Goal: Task Accomplishment & Management: Complete application form

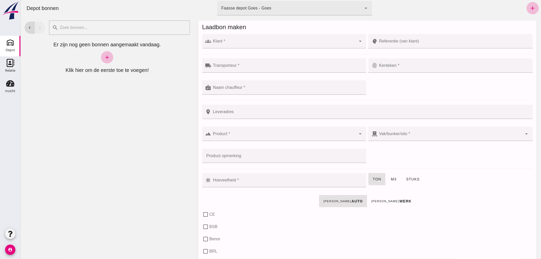
click at [236, 43] on input "Klant *" at bounding box center [283, 44] width 145 height 6
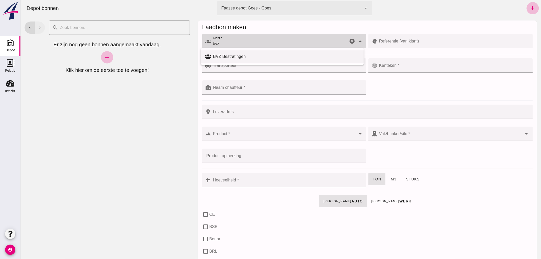
click at [239, 55] on div "BVZ Bestratingen" at bounding box center [286, 56] width 147 height 6
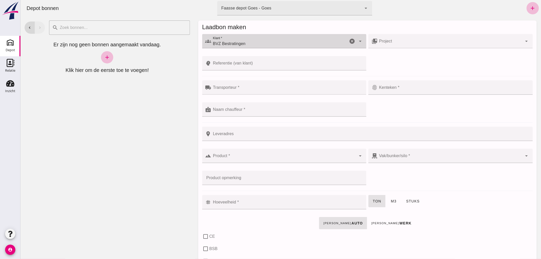
type input "BVZ Bestratingen"
click at [249, 89] on input "Transporteur *" at bounding box center [287, 90] width 152 height 6
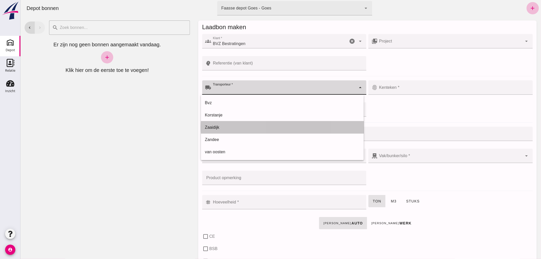
drag, startPoint x: 242, startPoint y: 126, endPoint x: 253, endPoint y: 119, distance: 13.4
click at [245, 125] on div "Zaaidijk" at bounding box center [282, 127] width 155 height 6
type input "Zaaidijk"
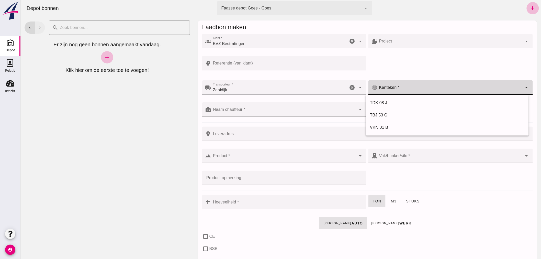
click at [408, 90] on input "Kenteken *" at bounding box center [450, 90] width 145 height 6
click at [391, 101] on div "TDK 08 J" at bounding box center [447, 103] width 155 height 6
type input "TDK 08 J"
click at [290, 110] on input "Naam chauffeur *" at bounding box center [283, 112] width 145 height 6
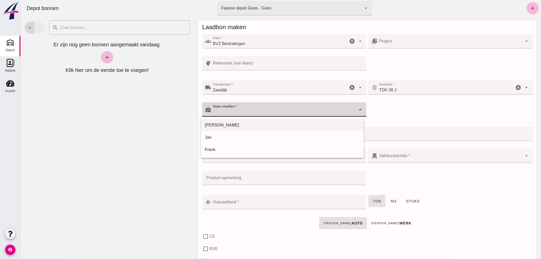
click at [266, 121] on div "Arno" at bounding box center [282, 125] width 163 height 12
type input "Arno"
click at [263, 151] on div at bounding box center [283, 156] width 145 height 14
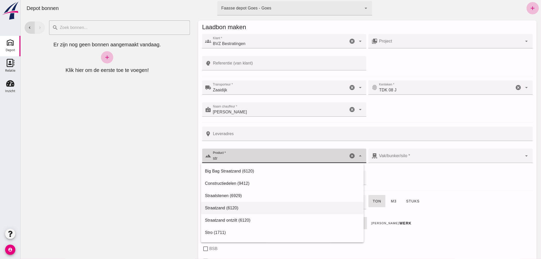
click at [231, 207] on div "Straatzand (6120)" at bounding box center [282, 208] width 155 height 6
type input "Straatzand (6120)"
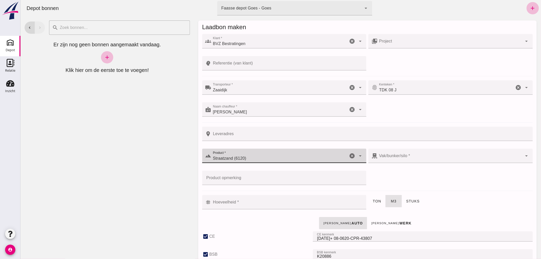
checkbox input "true"
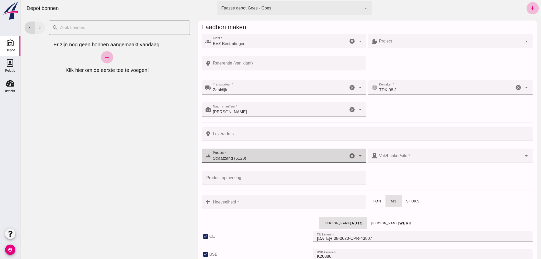
checkbox input "true"
type input "40"
type input "303"
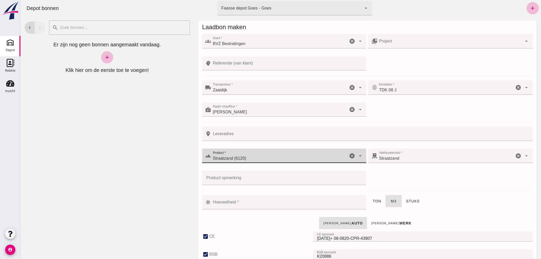
type input "Straatzand (6120)"
click at [277, 201] on input "Hoeveelheid *" at bounding box center [287, 202] width 152 height 14
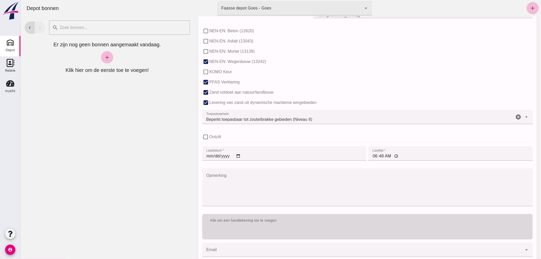
scroll to position [314, 0]
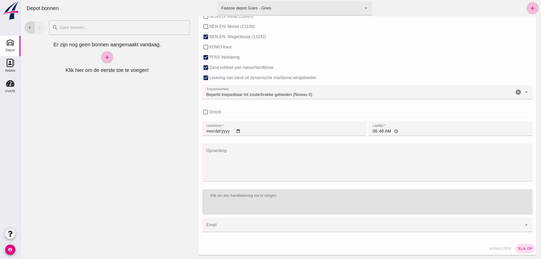
type input "5"
click at [387, 131] on input "06:48" at bounding box center [450, 129] width 165 height 14
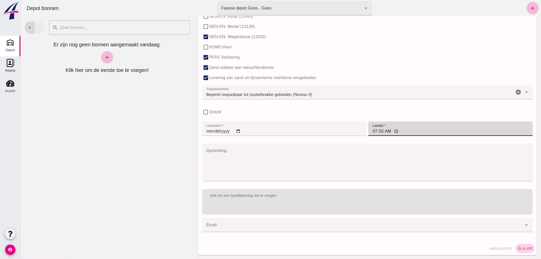
type input "07:55"
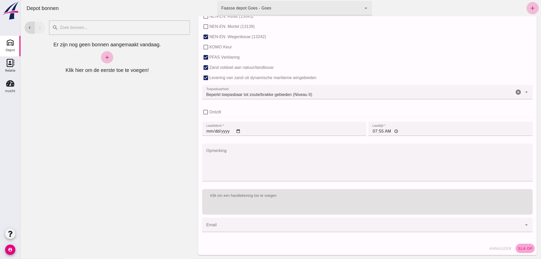
click at [520, 244] on button "sla op" at bounding box center [525, 248] width 19 height 9
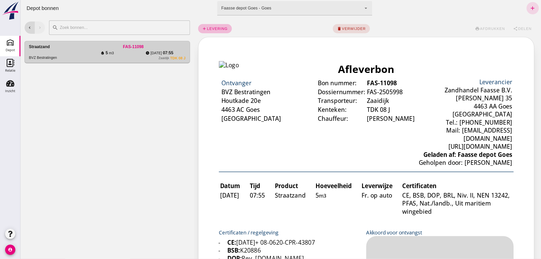
scroll to position [0, 0]
click at [530, 7] on icon "add" at bounding box center [533, 8] width 6 height 6
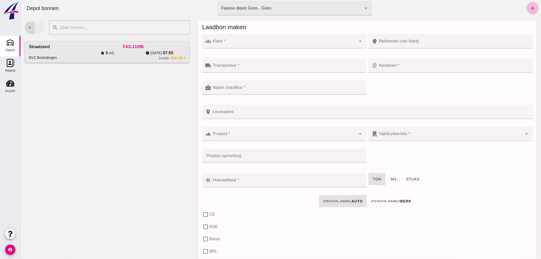
drag, startPoint x: 26, startPoint y: 71, endPoint x: 73, endPoint y: 191, distance: 129.6
drag, startPoint x: 73, startPoint y: 191, endPoint x: 88, endPoint y: 222, distance: 34.4
click at [88, 224] on div "chevron_left chevron_right search cancel Straatzand BVZ Bestratingen FAS-11098 …" at bounding box center [107, 137] width 174 height 243
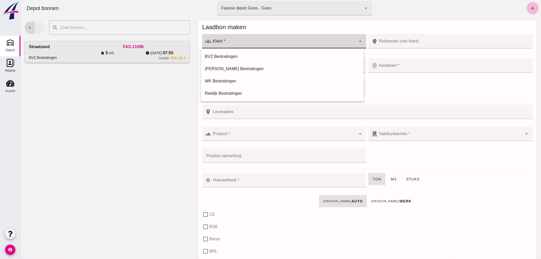
click at [234, 40] on div at bounding box center [283, 41] width 145 height 14
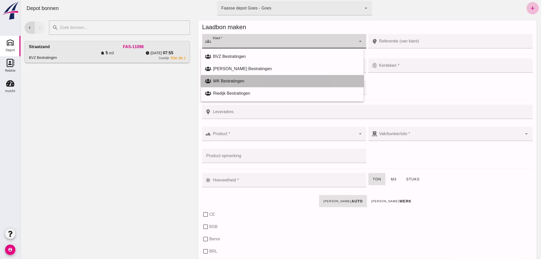
click at [236, 81] on div "WK Bestratingen" at bounding box center [286, 81] width 147 height 6
type input "WK Bestratingen"
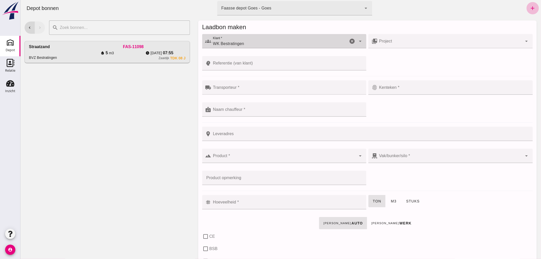
click at [239, 88] on input "Transporteur *" at bounding box center [287, 90] width 152 height 6
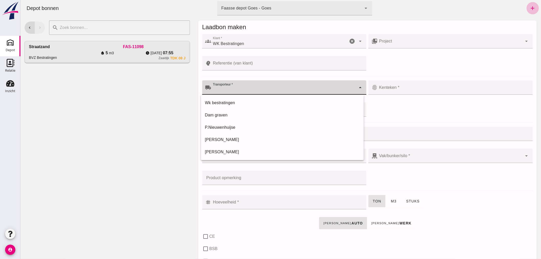
click at [234, 101] on div "Wk bestratingen" at bounding box center [282, 103] width 155 height 6
type input "Wk bestratingen"
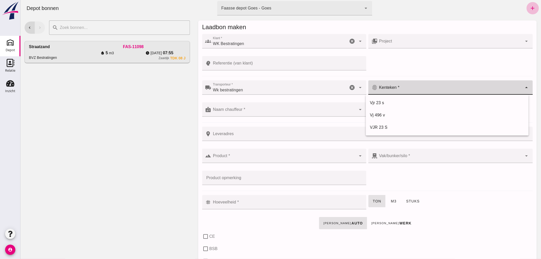
click at [395, 88] on input "Kenteken *" at bounding box center [450, 90] width 145 height 6
click at [382, 127] on div "VJR 23 S" at bounding box center [447, 127] width 155 height 6
type input "VJR 23 S"
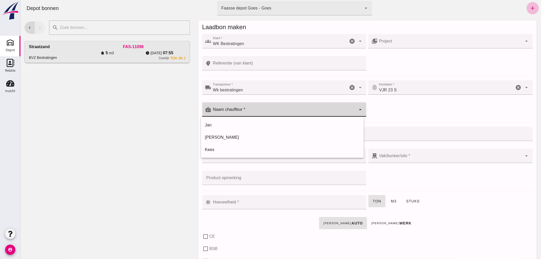
click at [265, 111] on input "Naam chauffeur *" at bounding box center [283, 112] width 145 height 6
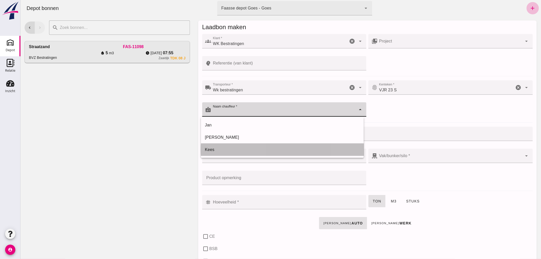
click at [248, 149] on div "Kees" at bounding box center [282, 150] width 155 height 6
type input "Kees"
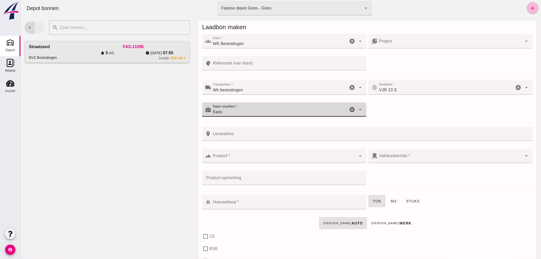
click at [252, 155] on input "Product *" at bounding box center [283, 158] width 145 height 6
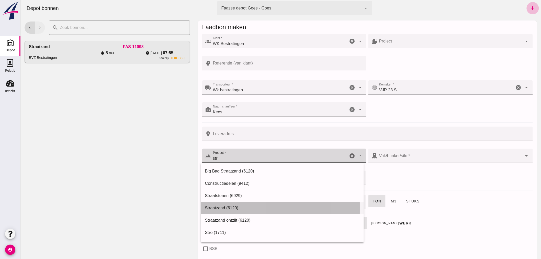
click at [228, 207] on div "Straatzand (6120)" at bounding box center [282, 208] width 155 height 6
type input "Straatzand (6120)"
type input "303"
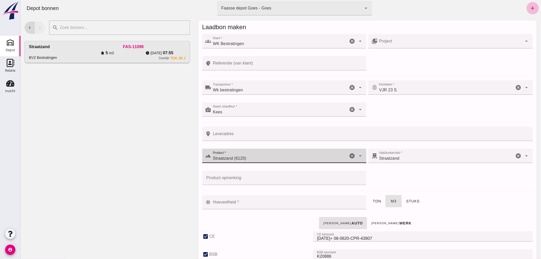
checkbox input "true"
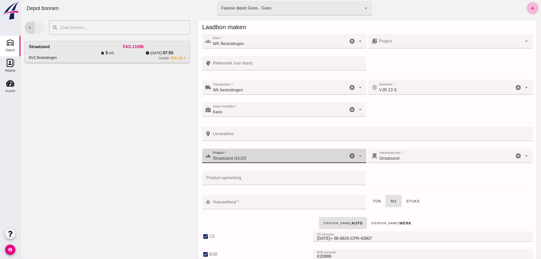
checkbox input "true"
type input "40"
type input "Straatzand (6120)"
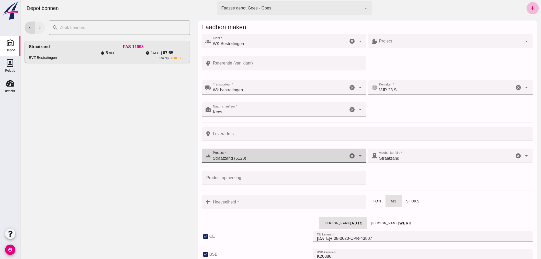
click at [249, 207] on input "Hoeveelheid *" at bounding box center [287, 202] width 152 height 14
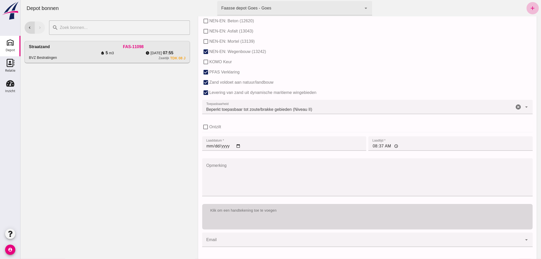
scroll to position [313, 0]
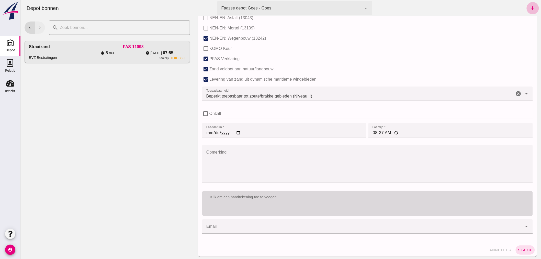
type input "1.5"
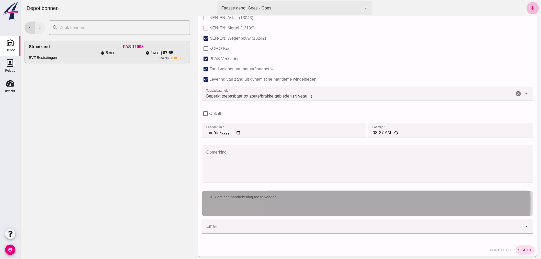
click at [277, 201] on div "Klik om een handtekening toe te voegen" at bounding box center [367, 197] width 331 height 13
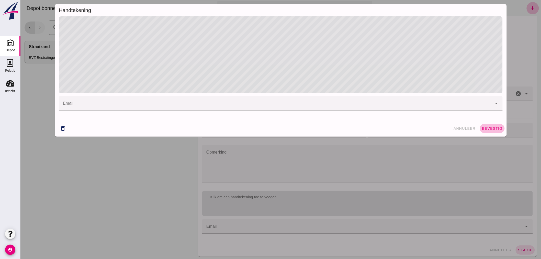
click at [493, 127] on span "bevestig" at bounding box center [492, 128] width 21 height 4
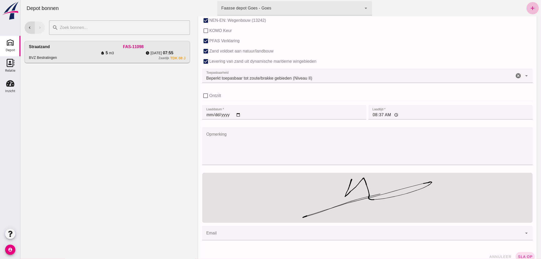
scroll to position [339, 0]
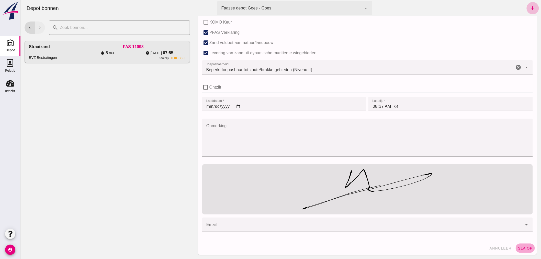
click at [520, 247] on span "sla op" at bounding box center [525, 248] width 15 height 4
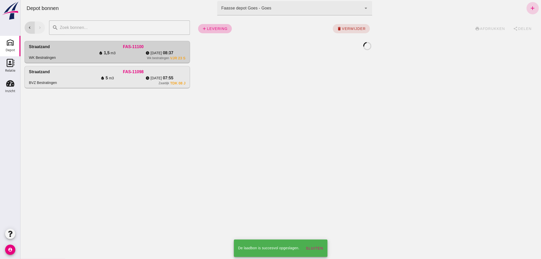
scroll to position [0, 0]
click at [530, 7] on icon "add" at bounding box center [533, 8] width 6 height 6
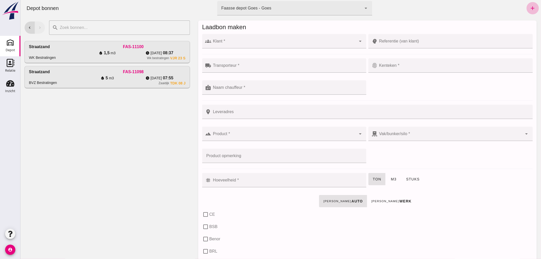
click at [295, 40] on div at bounding box center [283, 41] width 145 height 14
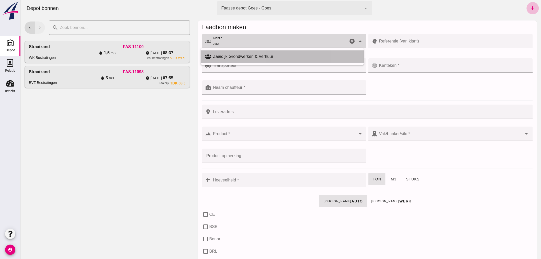
click at [267, 55] on div "Zaaidijk Grondwerken & Verhuur" at bounding box center [286, 56] width 147 height 6
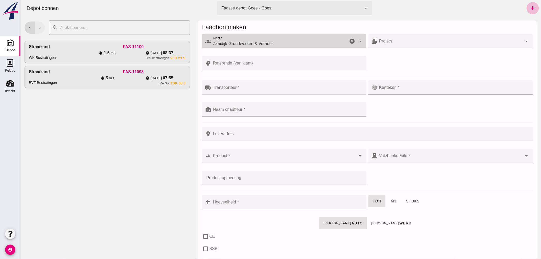
type input "Zaaidijk Grondwerken & Verhuur"
click at [270, 89] on input "Transporteur *" at bounding box center [287, 90] width 152 height 6
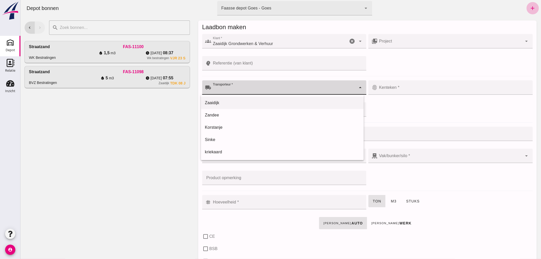
click at [241, 104] on div "Zaaidijk" at bounding box center [282, 103] width 155 height 6
type input "Zaaidijk"
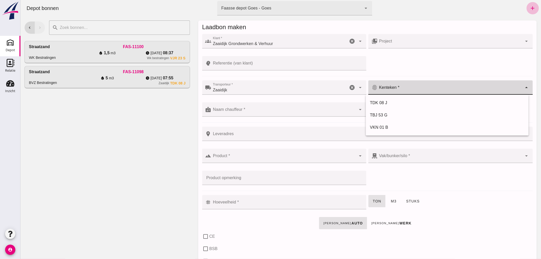
click at [403, 87] on input "Kenteken *" at bounding box center [450, 90] width 145 height 6
click at [391, 101] on div "TDK 08 J" at bounding box center [447, 103] width 155 height 6
type input "TDK 08 J"
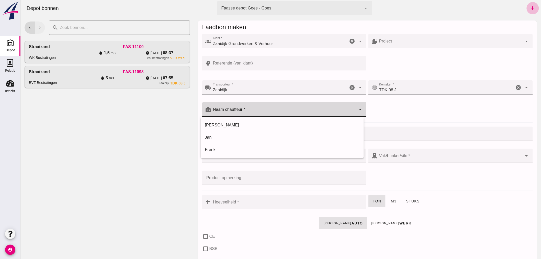
click at [273, 109] on input "Naam chauffeur *" at bounding box center [283, 112] width 145 height 6
click at [249, 124] on div "Arno" at bounding box center [282, 125] width 155 height 6
type input "Arno"
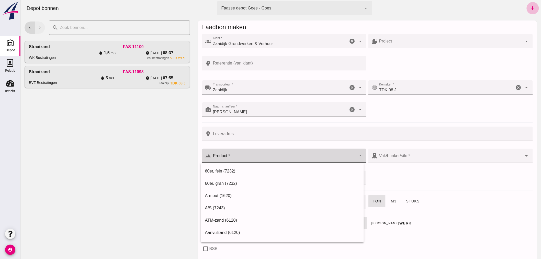
click at [251, 155] on div at bounding box center [283, 156] width 145 height 14
drag, startPoint x: 223, startPoint y: 231, endPoint x: 226, endPoint y: 230, distance: 2.9
click at [224, 232] on div "Ophoogzand (6120)" at bounding box center [282, 233] width 155 height 6
type input "Ophoogzand (6120)"
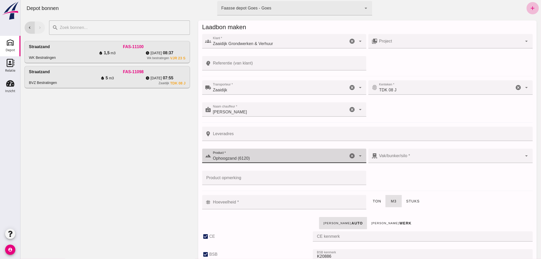
type input "38"
checkbox input "true"
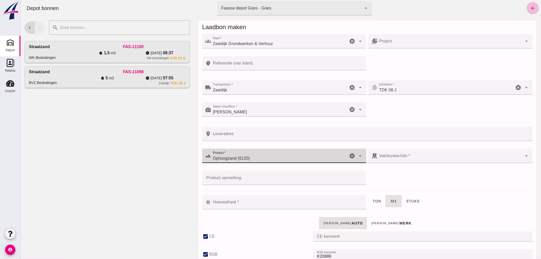
checkbox input "true"
type input "40"
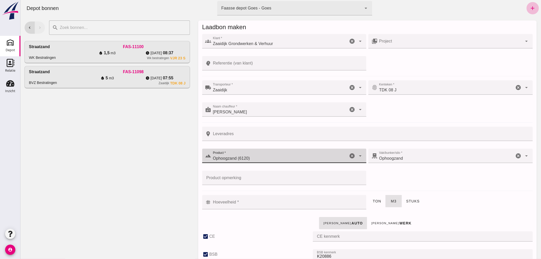
type input "Ophoogzand (6120)"
click at [298, 203] on input "Hoeveelheid *" at bounding box center [287, 202] width 152 height 14
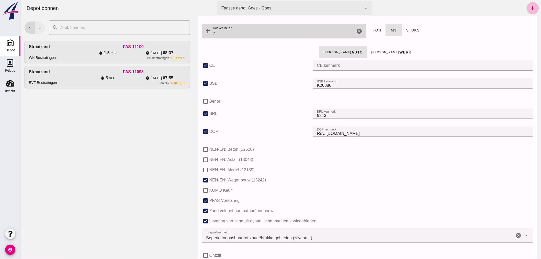
scroll to position [313, 0]
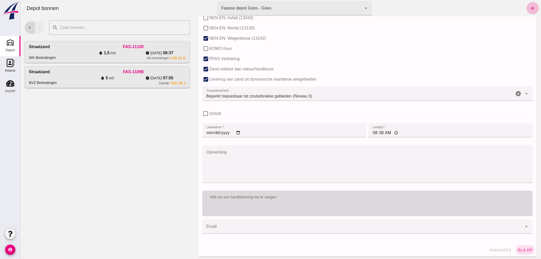
type input "7"
click at [334, 206] on div "Klik om een handtekening toe te voegen" at bounding box center [367, 204] width 331 height 26
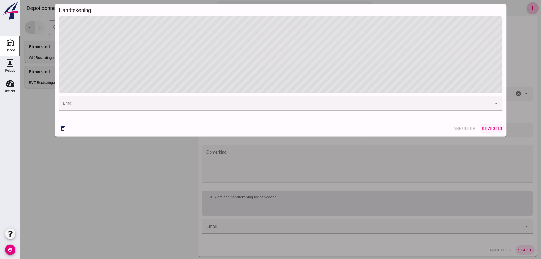
click at [490, 126] on span "bevestig" at bounding box center [492, 128] width 21 height 4
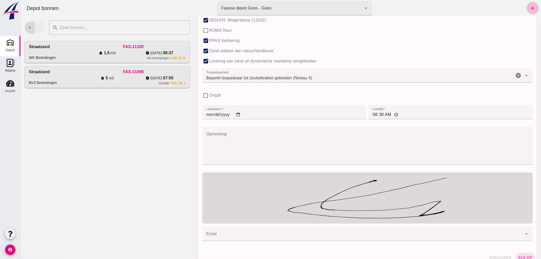
scroll to position [340, 0]
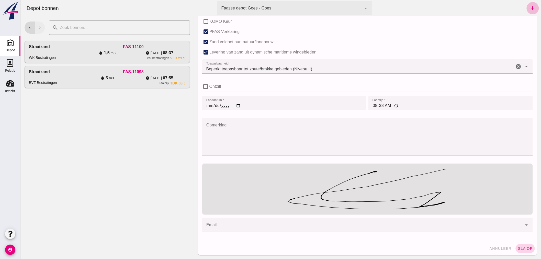
click at [521, 247] on span "sla op" at bounding box center [525, 248] width 15 height 4
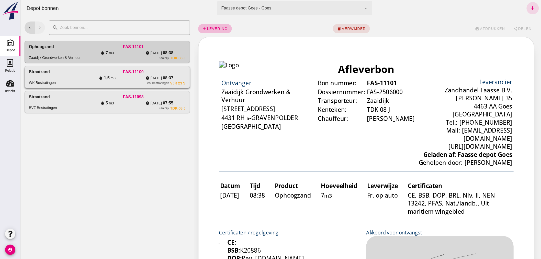
scroll to position [0, 0]
click at [87, 78] on div "water_drop 1,5 m3" at bounding box center [107, 78] width 52 height 6
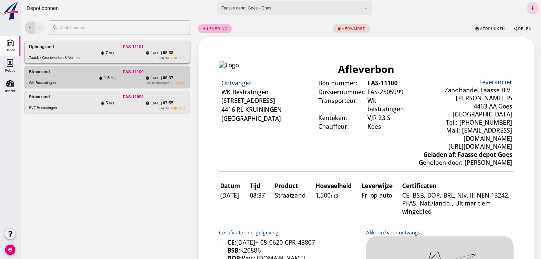
click at [85, 48] on div "FAS-11101" at bounding box center [133, 47] width 104 height 6
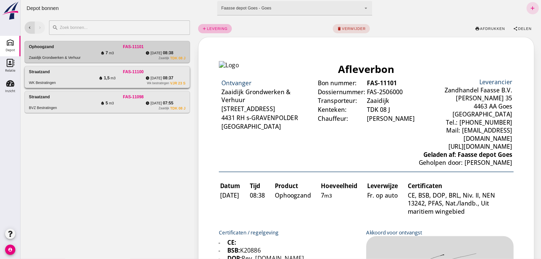
drag, startPoint x: 82, startPoint y: 73, endPoint x: 182, endPoint y: 74, distance: 100.1
click at [82, 73] on div "FAS-11100" at bounding box center [133, 72] width 104 height 6
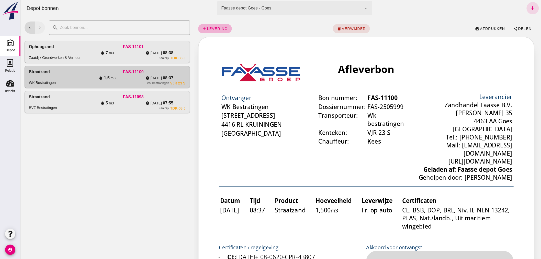
click at [214, 28] on span "levering" at bounding box center [217, 29] width 21 height 4
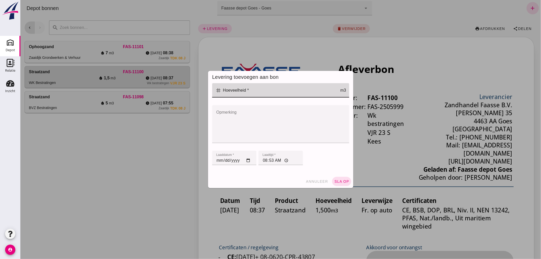
click at [253, 91] on input "Hoeveelheid *" at bounding box center [280, 90] width 119 height 14
type input "1.5"
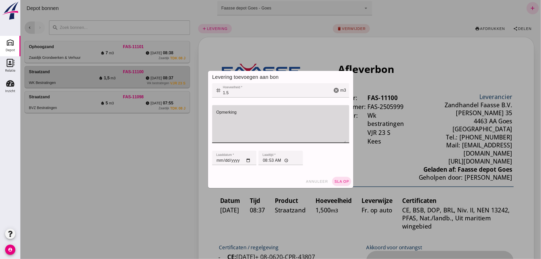
drag, startPoint x: 264, startPoint y: 116, endPoint x: 267, endPoint y: 111, distance: 5.4
click at [265, 115] on textarea "Opmerking" at bounding box center [279, 124] width 134 height 38
click at [338, 181] on span "sla op" at bounding box center [341, 181] width 15 height 4
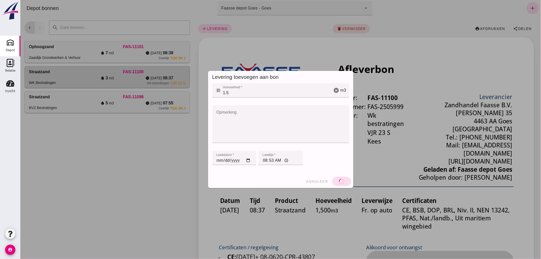
type textarea "Lagewei 1 Goes"
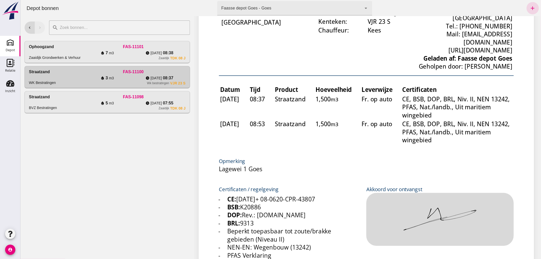
scroll to position [111, 0]
click at [11, 83] on use at bounding box center [10, 83] width 8 height 6
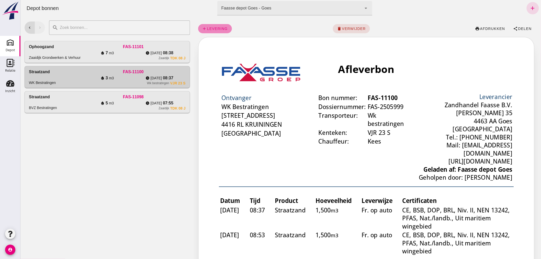
click at [218, 29] on span "levering" at bounding box center [217, 29] width 21 height 4
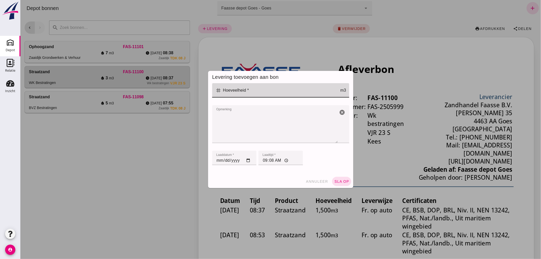
click at [257, 93] on input "Hoeveelheid *" at bounding box center [280, 90] width 119 height 14
type input "1.5"
click at [338, 179] on button "sla op" at bounding box center [341, 181] width 19 height 9
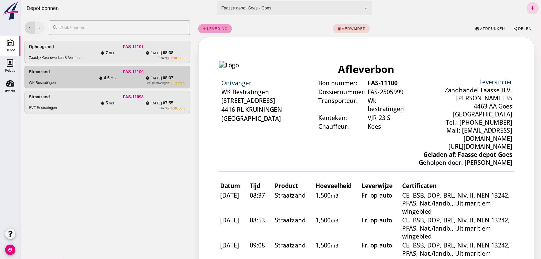
click at [218, 29] on span "levering" at bounding box center [217, 29] width 21 height 4
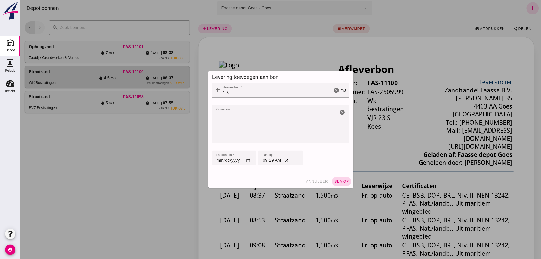
click at [336, 179] on button "sla op" at bounding box center [341, 181] width 19 height 9
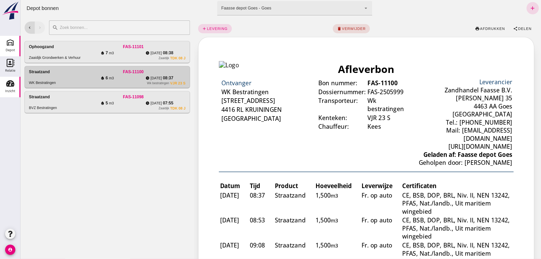
click at [9, 83] on use at bounding box center [10, 83] width 8 height 6
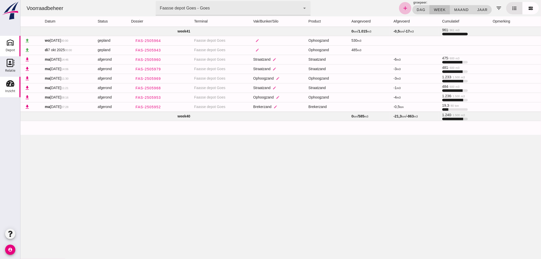
click at [13, 44] on icon "Depot" at bounding box center [10, 42] width 8 height 8
